Goal: Task Accomplishment & Management: Use online tool/utility

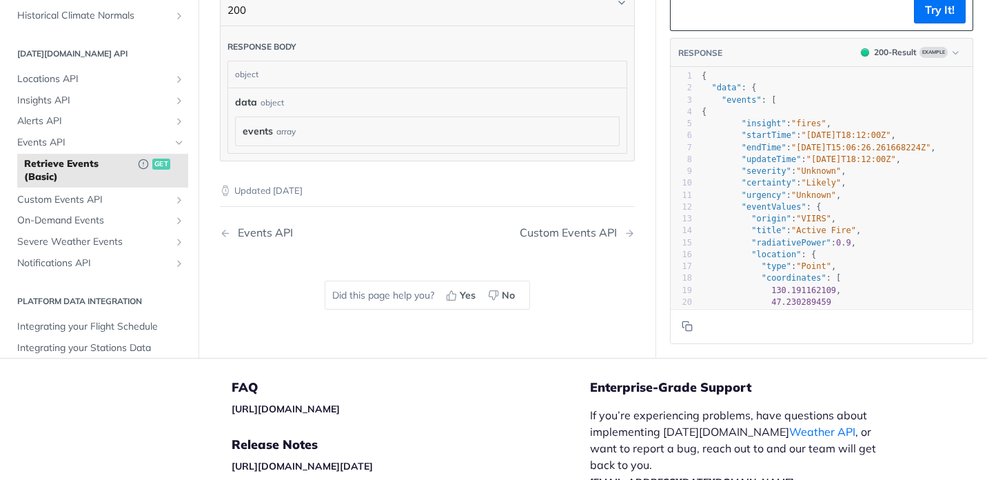
scroll to position [248, 0]
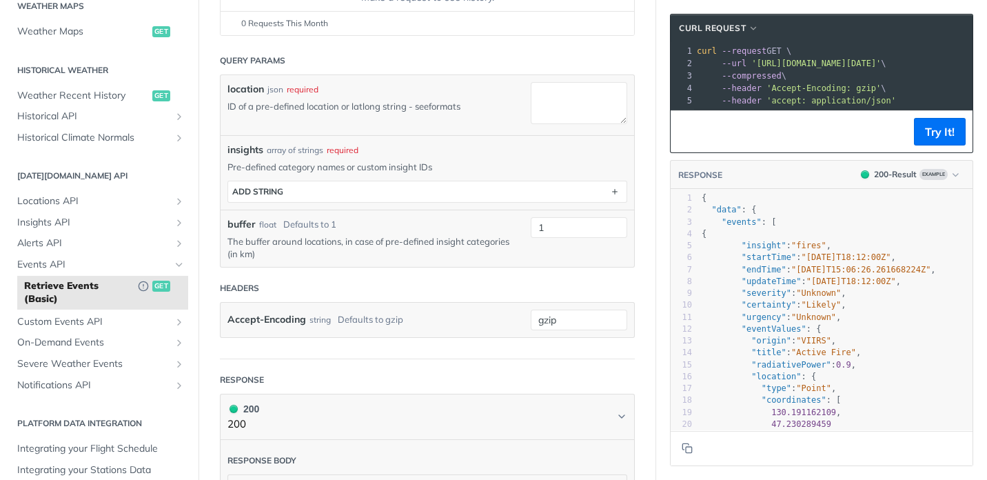
click at [454, 109] on link "formats" at bounding box center [445, 106] width 32 height 11
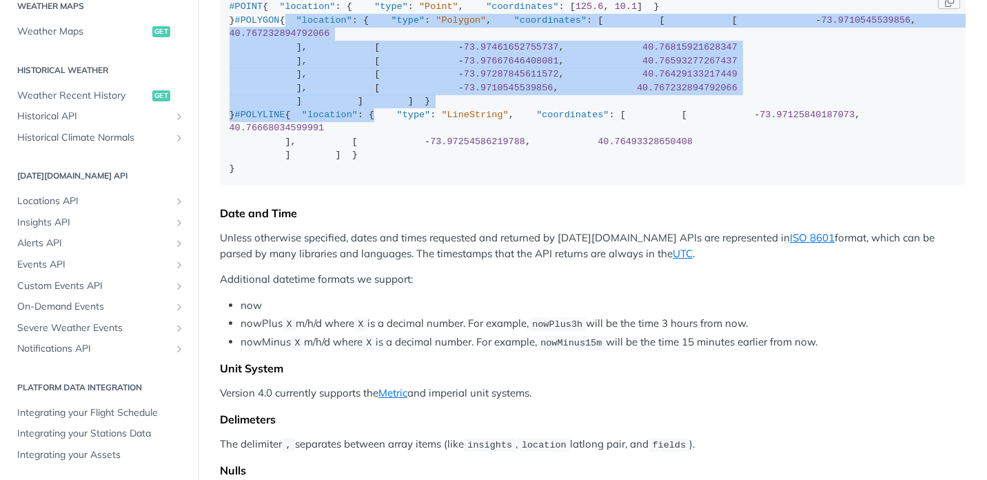
scroll to position [199, 0]
drag, startPoint x: 228, startPoint y: 61, endPoint x: 252, endPoint y: 312, distance: 252.0
click at [252, 185] on code "#POINT { "location" : { "type" : "Point" , "coordinates" : [ 125.6 , 10.1 ] } }…" at bounding box center [593, 88] width 746 height 194
copy div "{ "location" : { "type" : "Polygon" , "coordinates" : [ [ [ - 73.9710545539856 …"
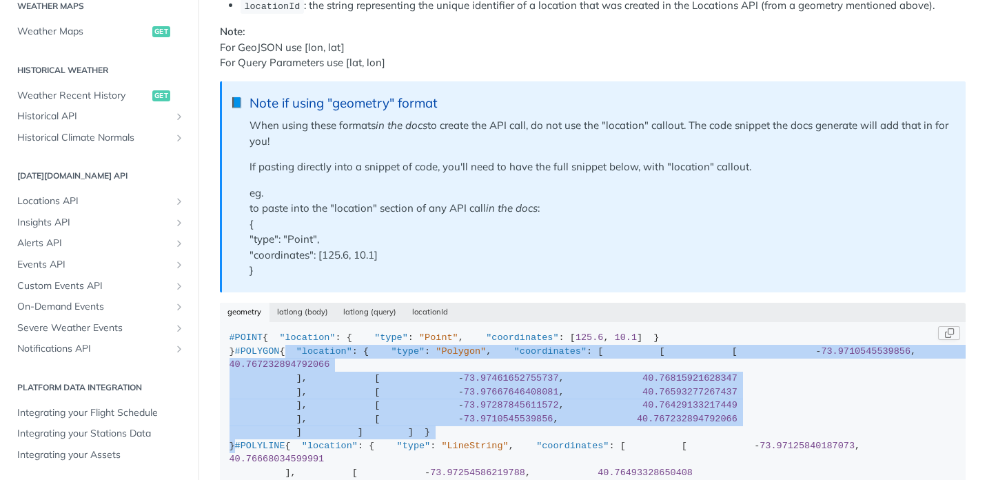
scroll to position [0, 0]
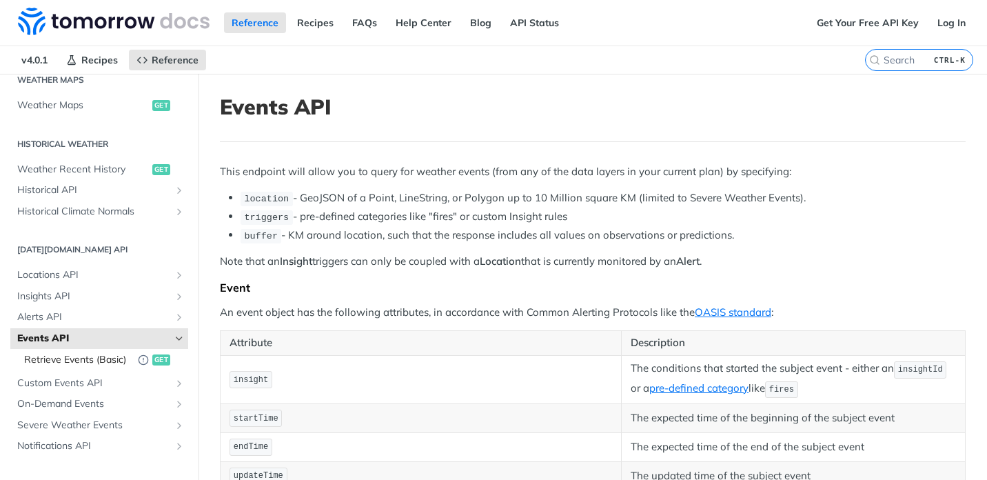
click at [103, 354] on span "Retrieve Events (Basic)" at bounding box center [77, 360] width 107 height 14
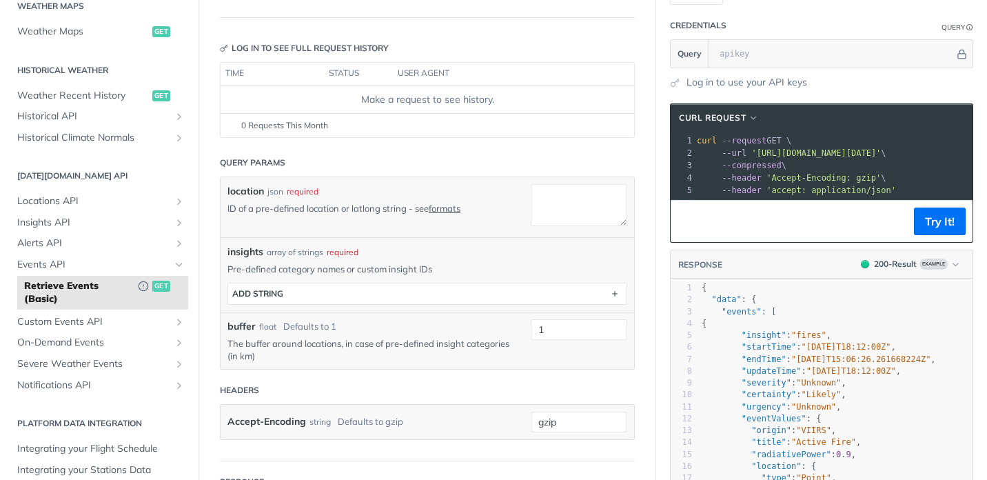
scroll to position [165, 0]
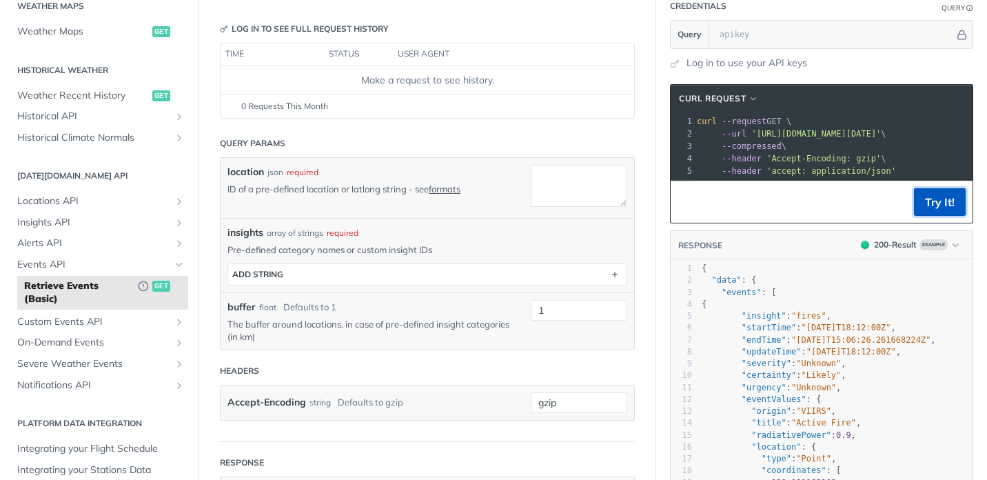
click at [930, 201] on button "Try It!" at bounding box center [940, 202] width 52 height 28
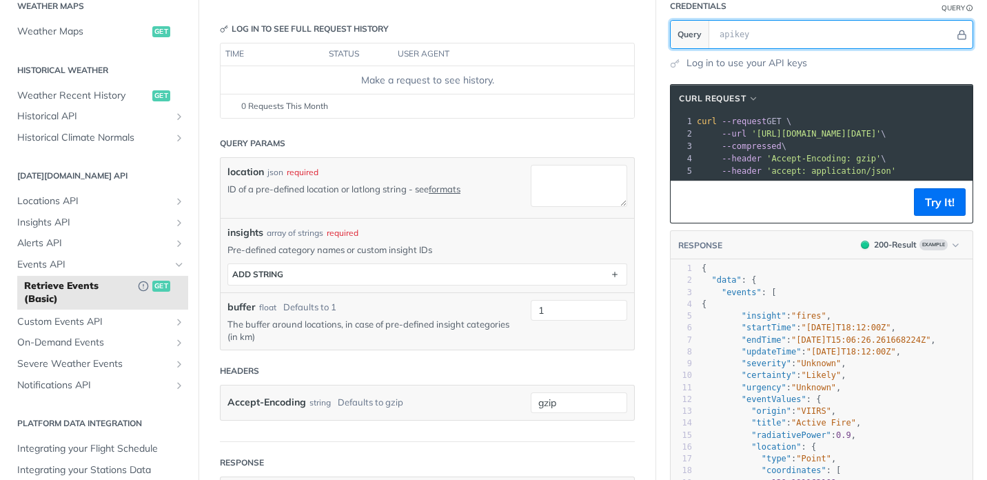
scroll to position [83, 0]
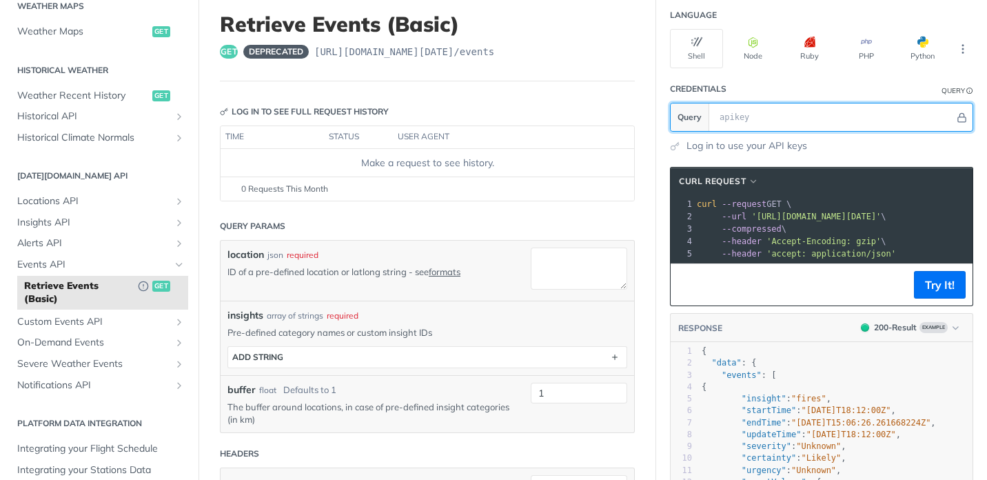
paste input "{ "location": { "type": "Polygon", "coordinates": [ [ [ -73.9710545539856, 40.7…"
type input "{ "location": { "type": "Polygon", "coordinates": [ [ [ -73.9710545539856, 40.7…"
click at [769, 119] on input "{ "location": { "type": "Polygon", "coordinates": [ [ [ -73.9710545539856, 40.7…" at bounding box center [834, 117] width 242 height 28
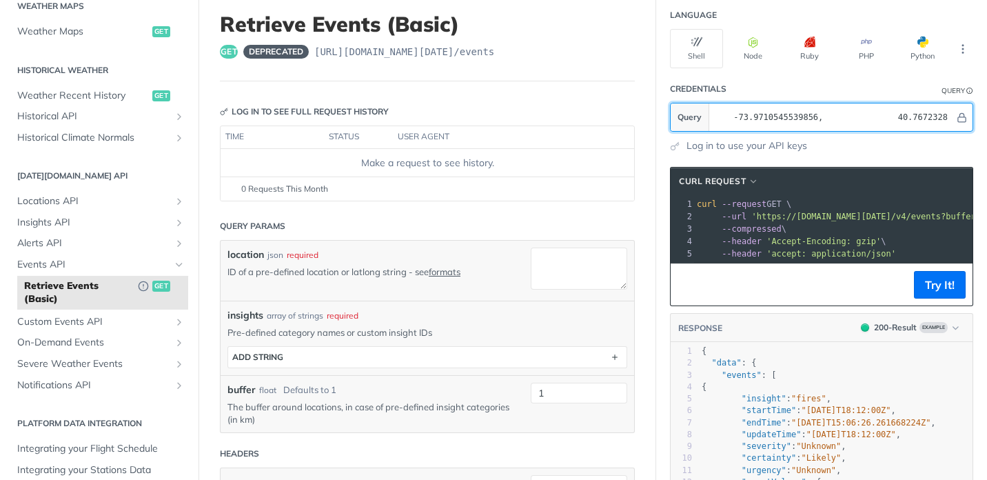
click at [769, 119] on input "{ "location": { "type": "Polygon", "coordinates": [ [ [ -73.9710545539856, 40.7…" at bounding box center [834, 117] width 242 height 28
click at [776, 128] on input "text" at bounding box center [834, 117] width 242 height 28
paste input "Ejmql7LU8qpswYaf3lbhR6CIpPeWoQm3"
type input "Ejmql7LU8qpswYaf3lbhR6CIpPeWoQm3"
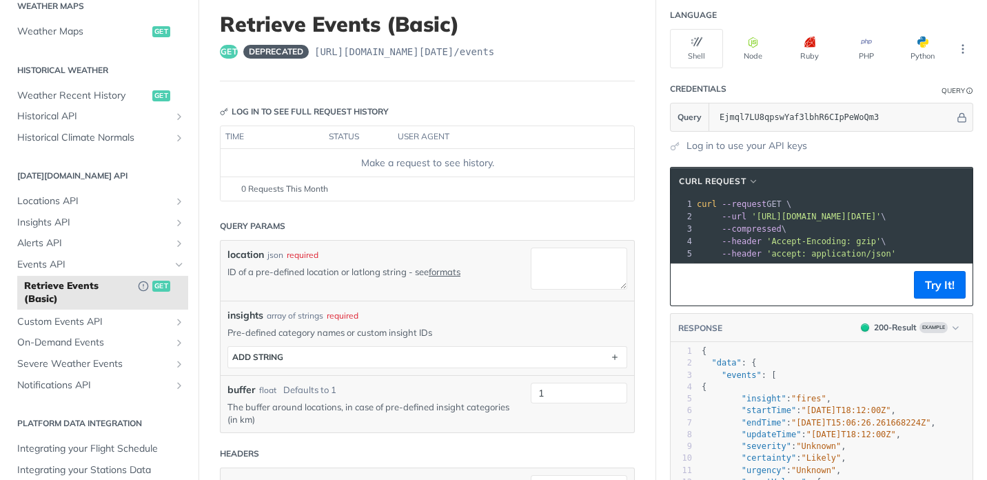
click at [952, 301] on footer "Try It!" at bounding box center [822, 284] width 302 height 42
click at [941, 285] on button "Try It!" at bounding box center [940, 285] width 52 height 28
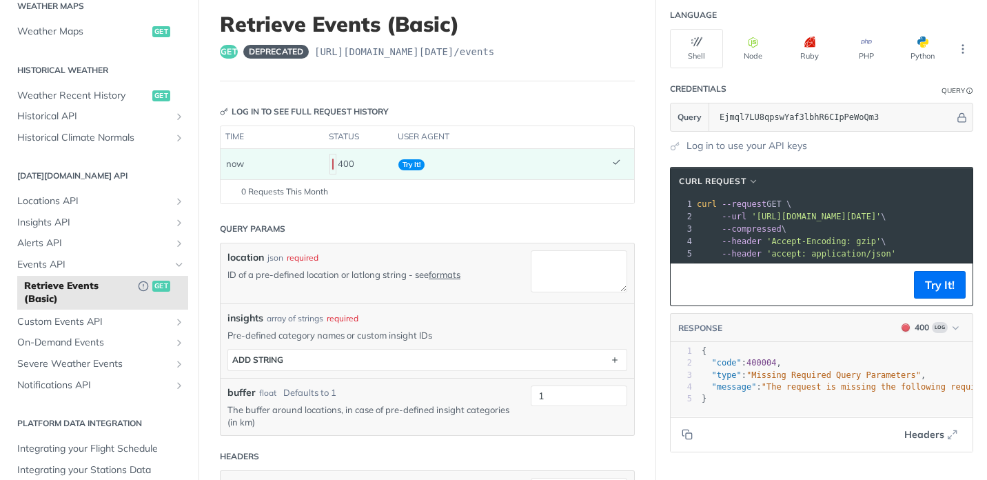
click at [346, 163] on div "400" at bounding box center [358, 163] width 58 height 23
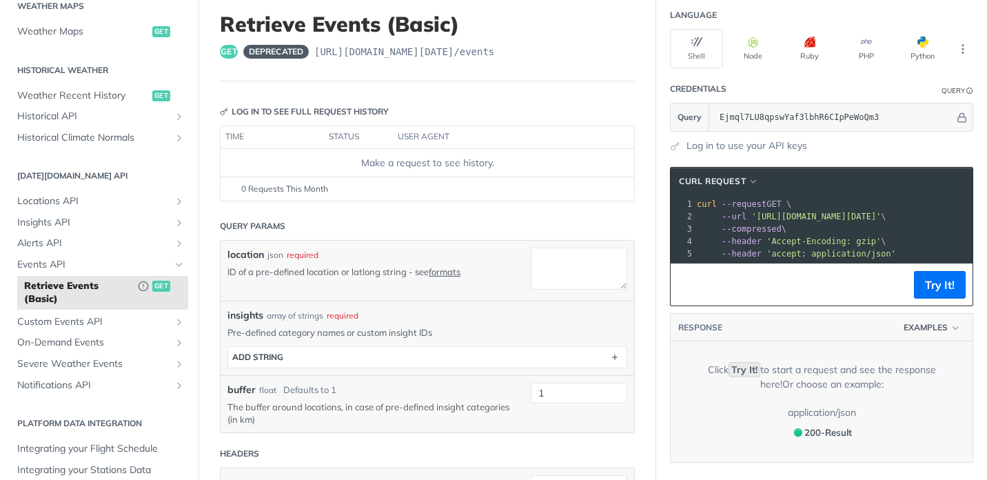
scroll to position [331, 0]
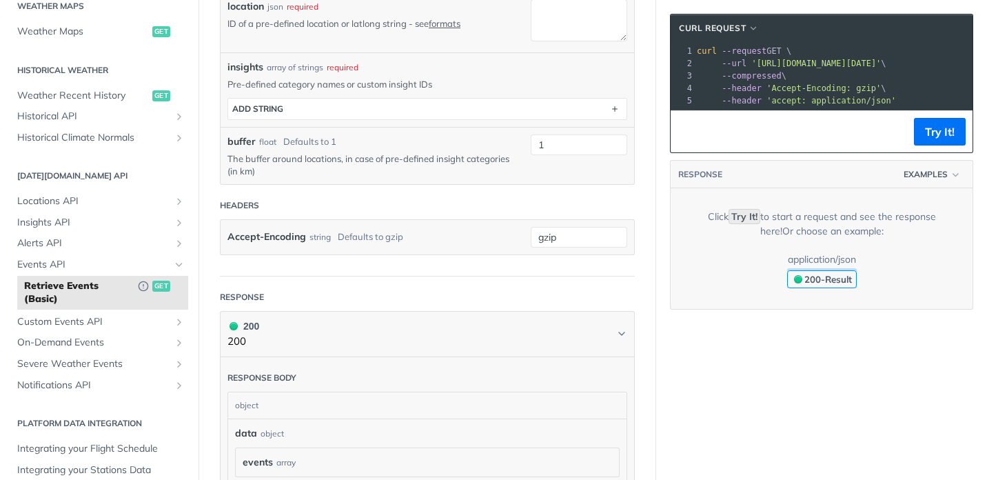
click at [835, 276] on span "200 - Result" at bounding box center [828, 279] width 48 height 11
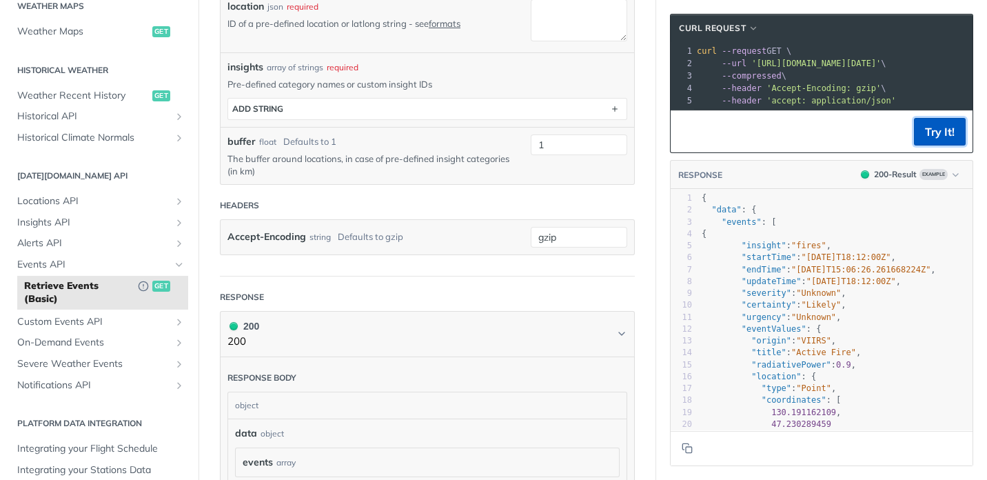
click at [957, 134] on button "Try It!" at bounding box center [940, 132] width 52 height 28
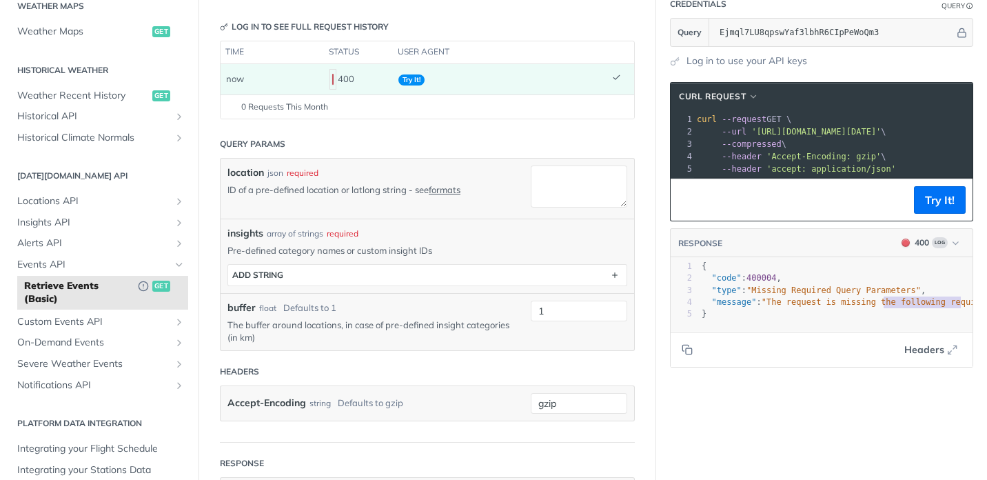
scroll to position [0, 8]
type textarea "following required query"
drag, startPoint x: 884, startPoint y: 302, endPoint x: 973, endPoint y: 296, distance: 89.8
click at [973, 296] on section "cURL Request xxxxxxxxxx 1 curl --request GET \ 2 --url 'https://api.tomorrow.io…" at bounding box center [821, 224] width 331 height 313
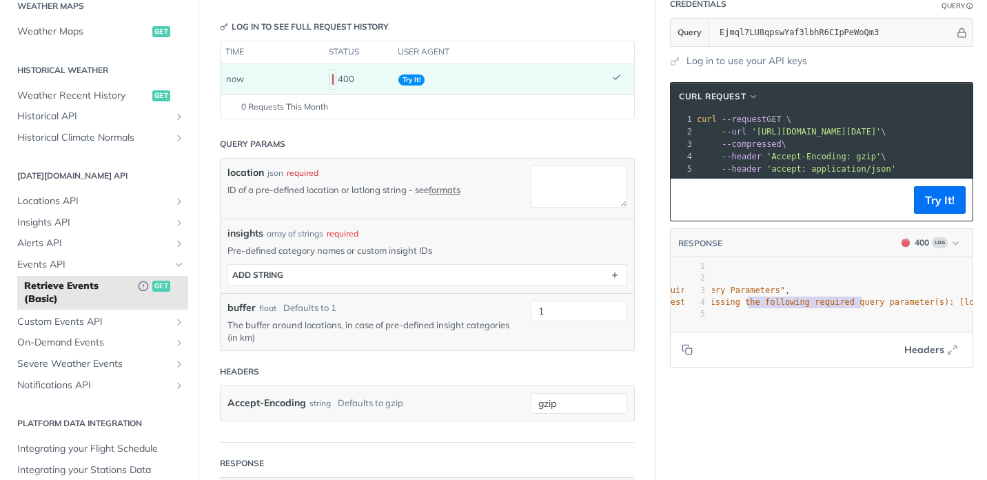
scroll to position [0, 149]
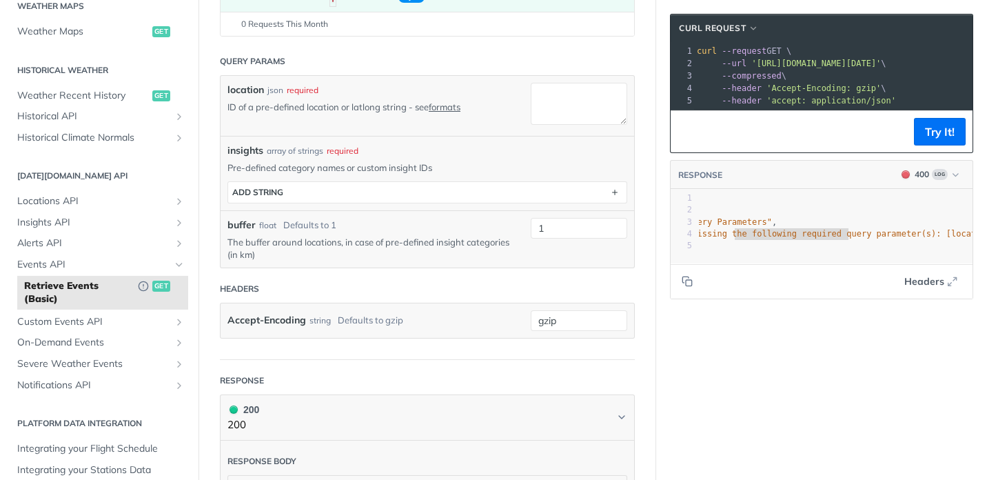
drag, startPoint x: 842, startPoint y: 73, endPoint x: 1017, endPoint y: 73, distance: 174.4
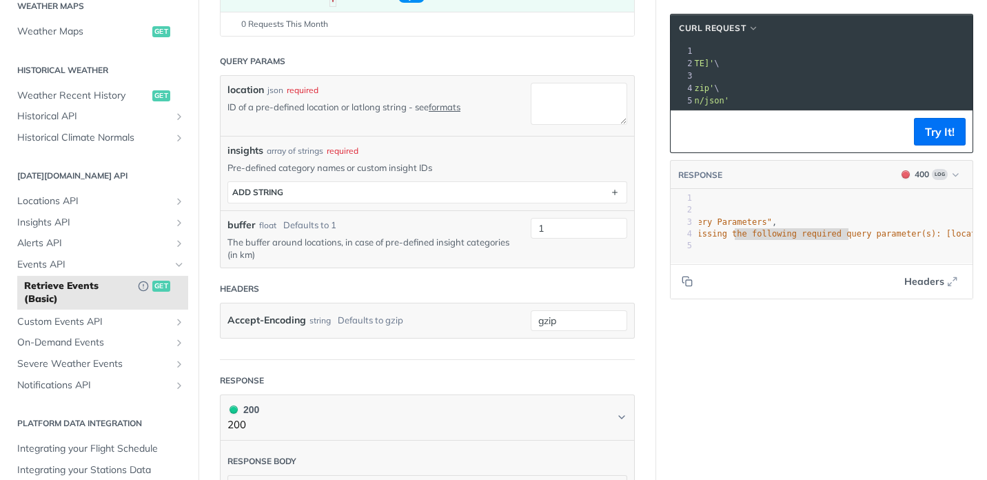
drag, startPoint x: 946, startPoint y: 67, endPoint x: 756, endPoint y: 66, distance: 189.5
click at [714, 66] on span "'https://api.tomorrow.io/v4/events?buffer=1&apikey=Ejmql7LU8qpswYaf3lbhR6CIpPeW…" at bounding box center [649, 64] width 130 height 10
click at [542, 112] on textarea "location" at bounding box center [579, 104] width 96 height 42
paste textarea "Ejmql7LU8qpswYaf3lbhR6CIpPeWoQm3"
click at [578, 108] on textarea "Ejmql7LU8qpswYaf3lbhR6CIpPeWoQm3" at bounding box center [579, 104] width 96 height 42
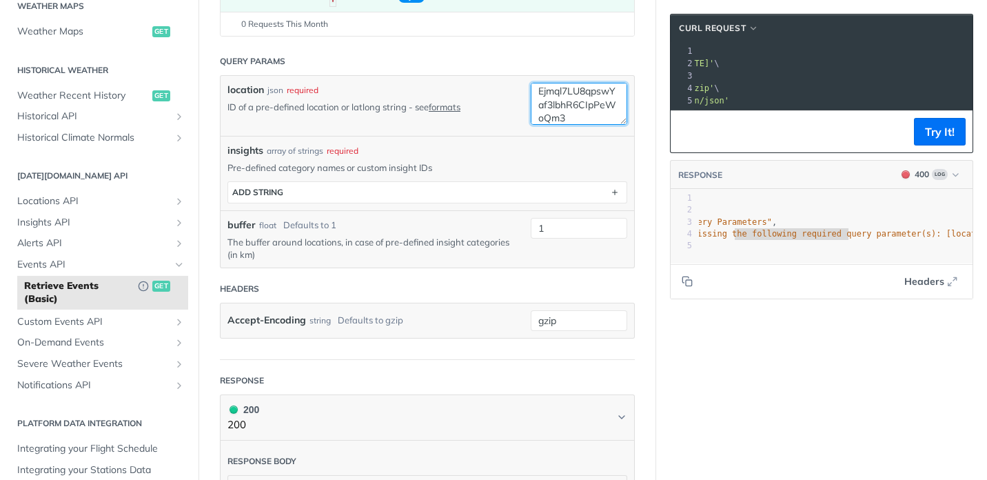
click at [578, 108] on textarea "Ejmql7LU8qpswYaf3lbhR6CIpPeWoQm3" at bounding box center [579, 104] width 96 height 42
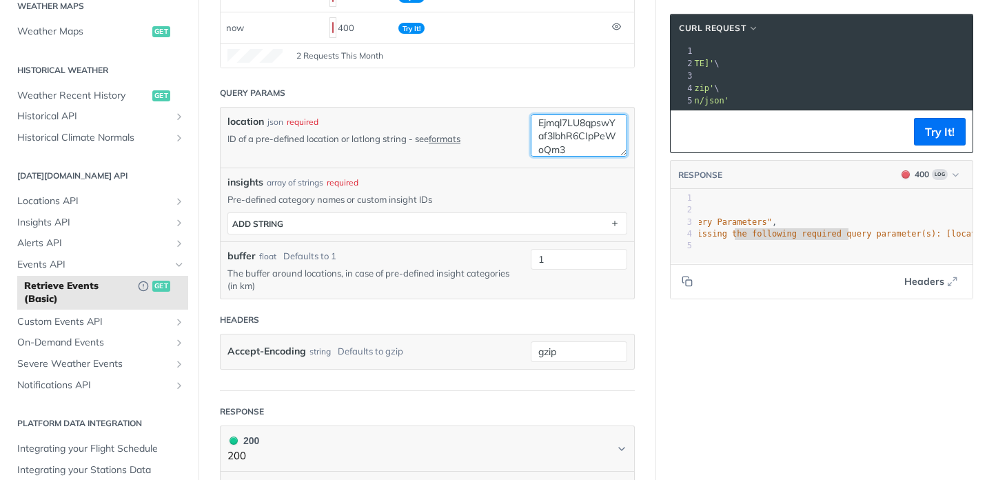
paste textarea "{ "location": { "type": "Polygon", "coordinates": [ [ [ -73.9710545539856, 40.7…"
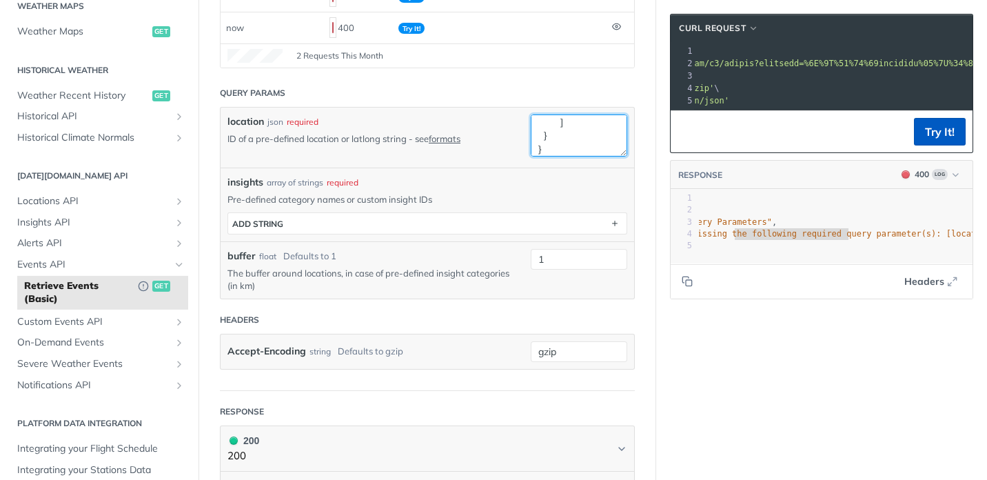
type textarea "{ "location": { "type": "Polygon", "coordinates": [ [ [ -73.9710545539856, 40.7…"
click at [931, 131] on button "Try It!" at bounding box center [940, 132] width 52 height 28
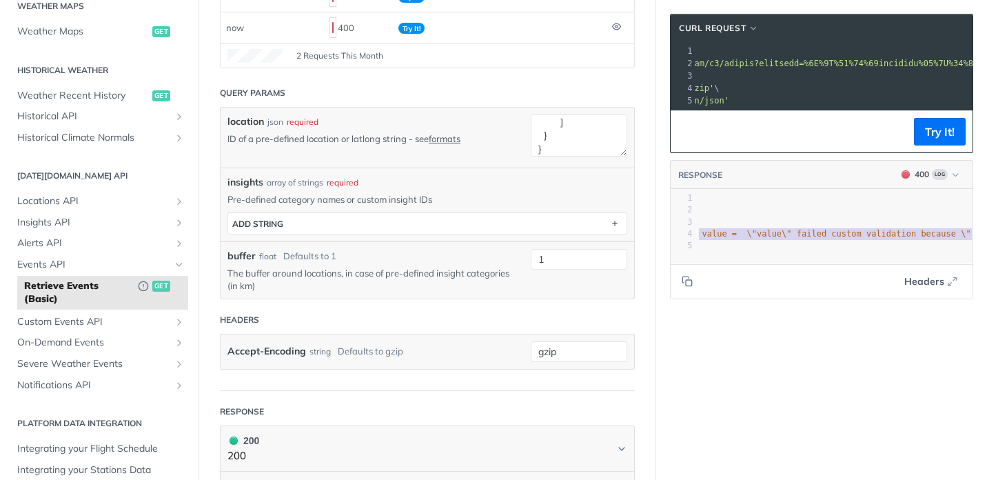
type textarea "id for the request. Fix parameters and try again: .query.location ValidationErr…"
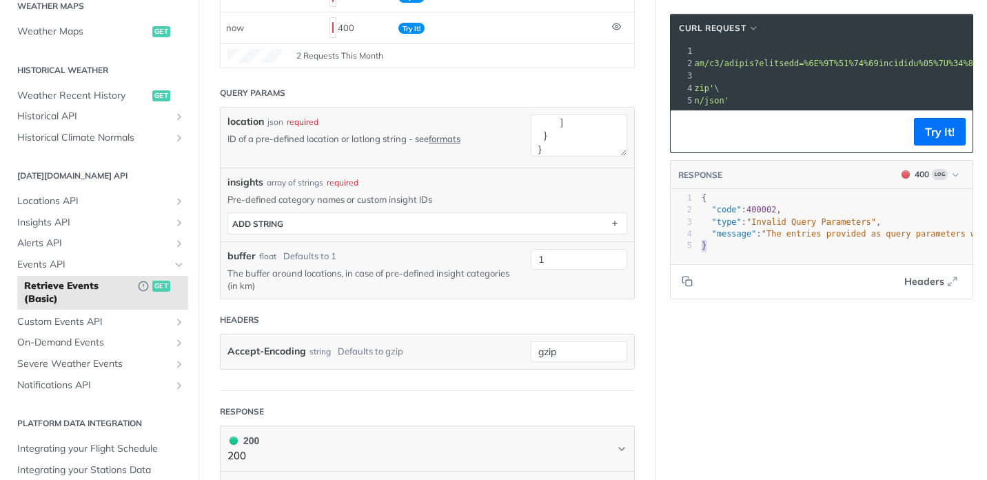
drag, startPoint x: 856, startPoint y: 238, endPoint x: 966, endPoint y: 239, distance: 110.3
click at [442, 139] on link "formats" at bounding box center [445, 138] width 32 height 11
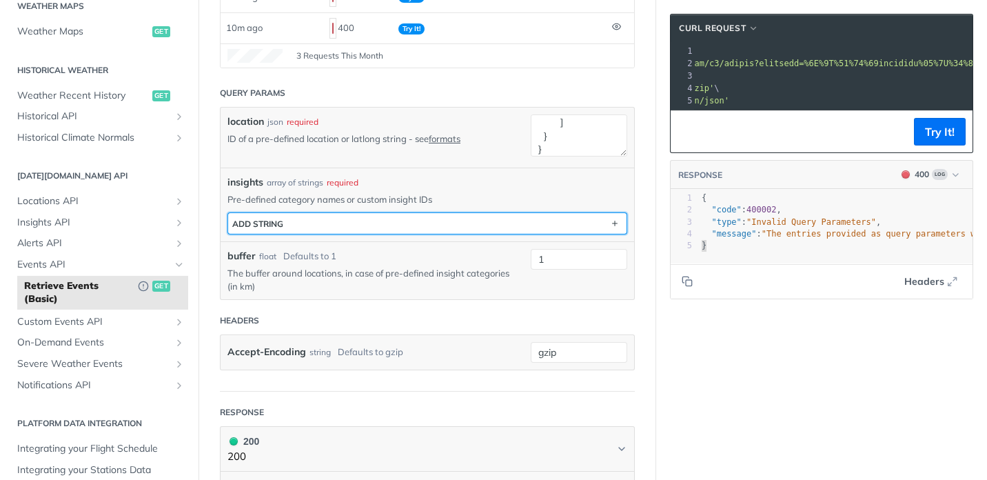
click at [498, 223] on button "ADD string" at bounding box center [427, 223] width 398 height 21
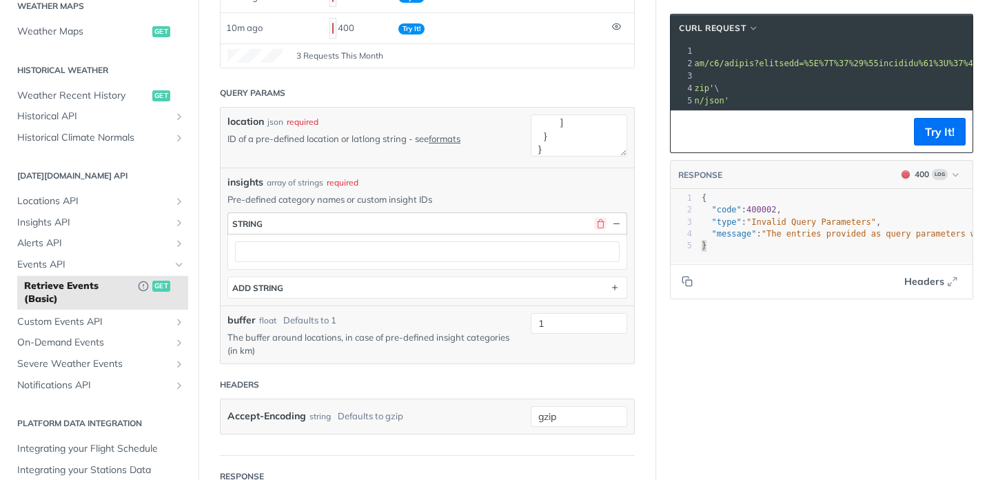
click at [600, 220] on button "button" at bounding box center [600, 223] width 12 height 12
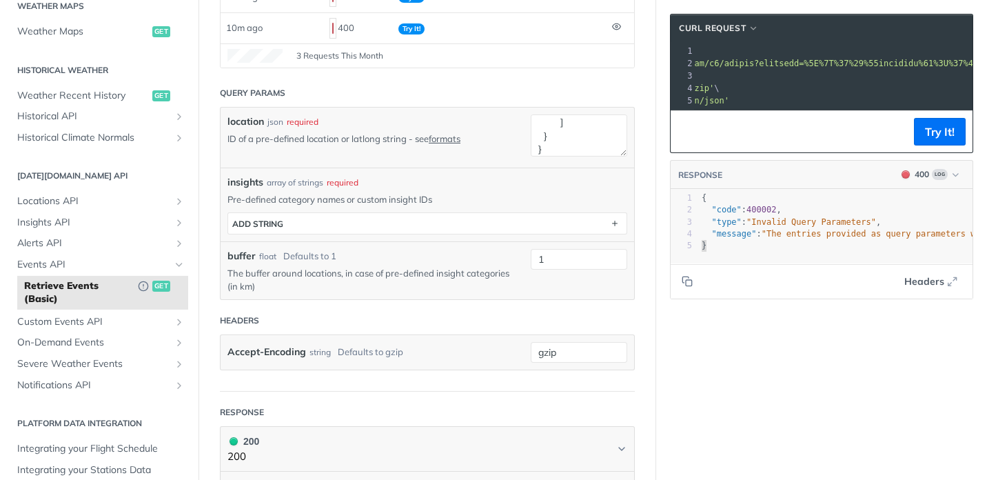
scroll to position [0, 0]
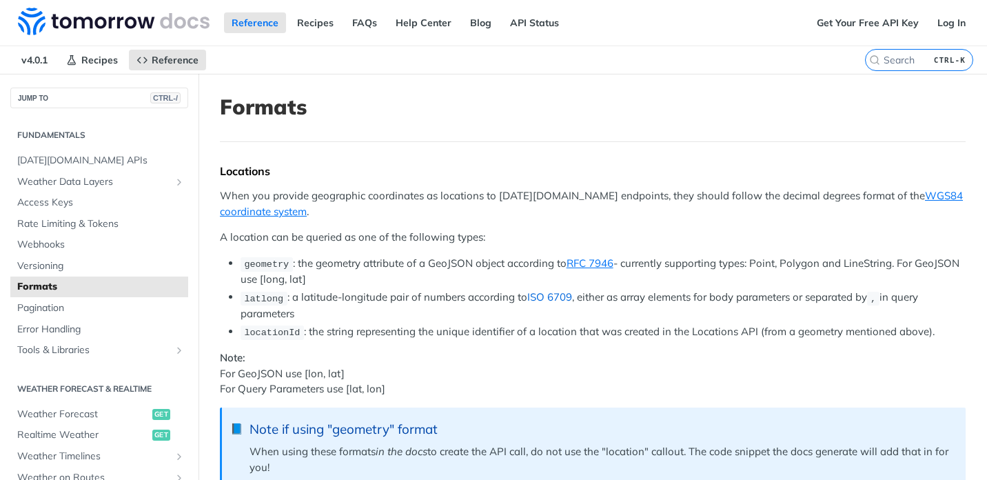
click at [536, 296] on link "ISO 6709" at bounding box center [549, 296] width 45 height 13
click at [569, 271] on li "geometry : the geometry attribute of a GeoJSON object according to RFC 7946 - c…" at bounding box center [603, 272] width 725 height 32
click at [582, 263] on link "RFC 7946" at bounding box center [590, 262] width 47 height 13
